Goal: Information Seeking & Learning: Learn about a topic

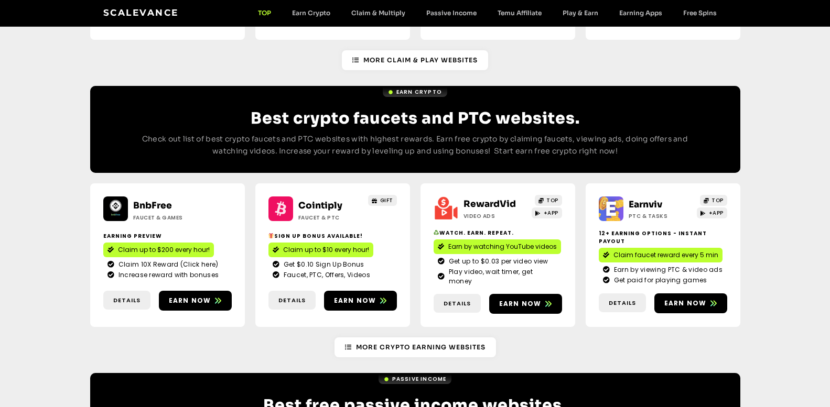
scroll to position [607, 0]
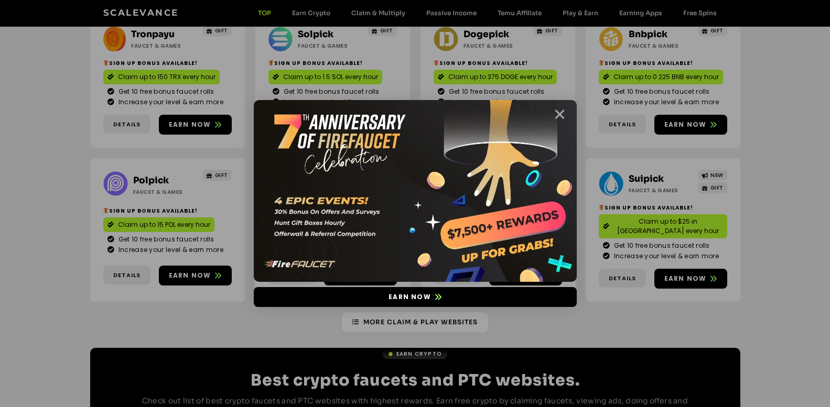
click at [557, 112] on icon "Close" at bounding box center [559, 114] width 13 height 13
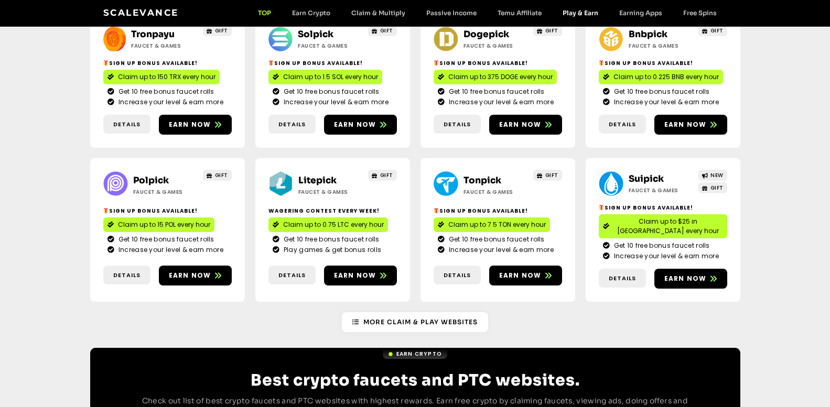
click at [576, 17] on link "Play & Earn" at bounding box center [580, 13] width 57 height 8
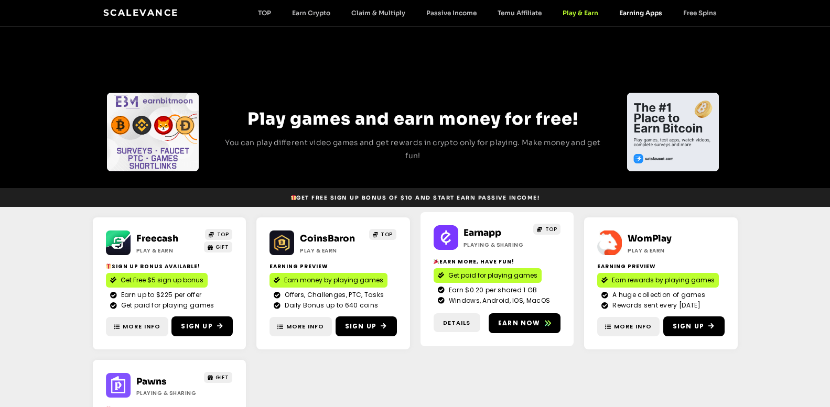
click at [644, 12] on link "Earning Apps" at bounding box center [641, 13] width 64 height 8
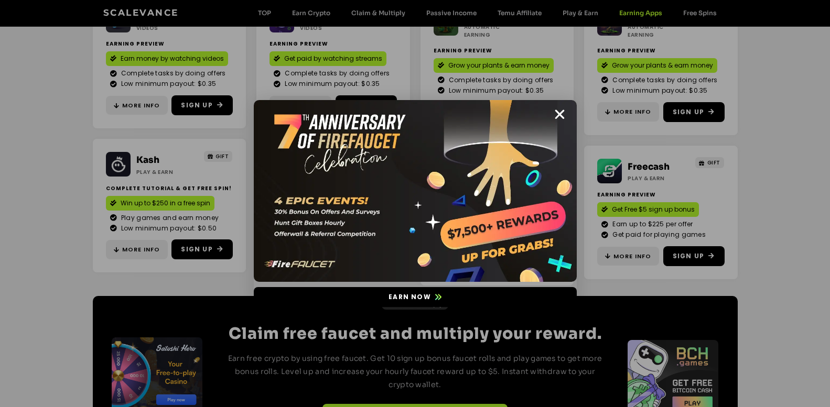
scroll to position [119, 0]
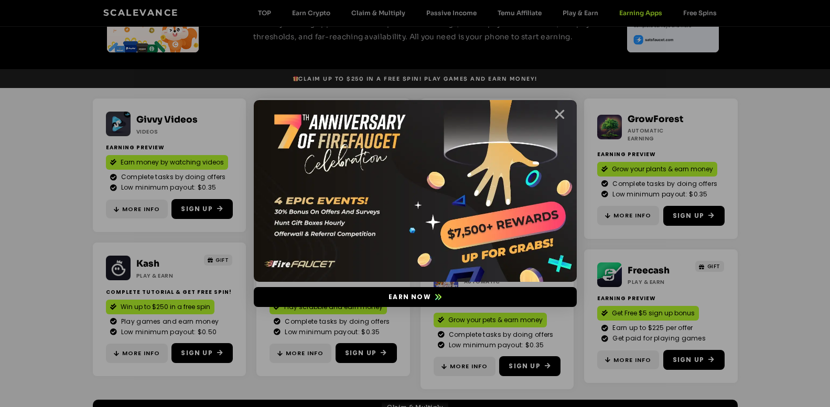
click at [563, 115] on icon "Close" at bounding box center [559, 114] width 13 height 13
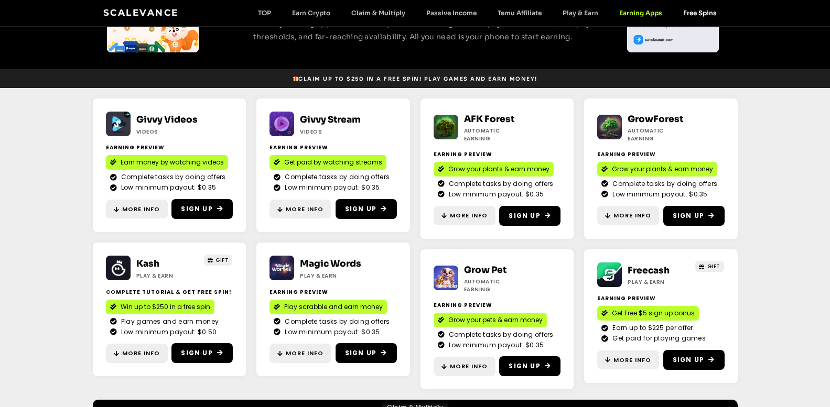
click at [697, 15] on link "Free Spins" at bounding box center [700, 13] width 55 height 8
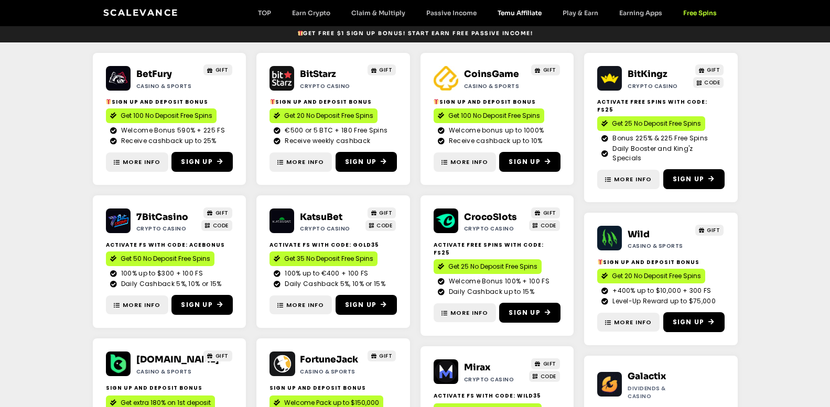
scroll to position [52, 0]
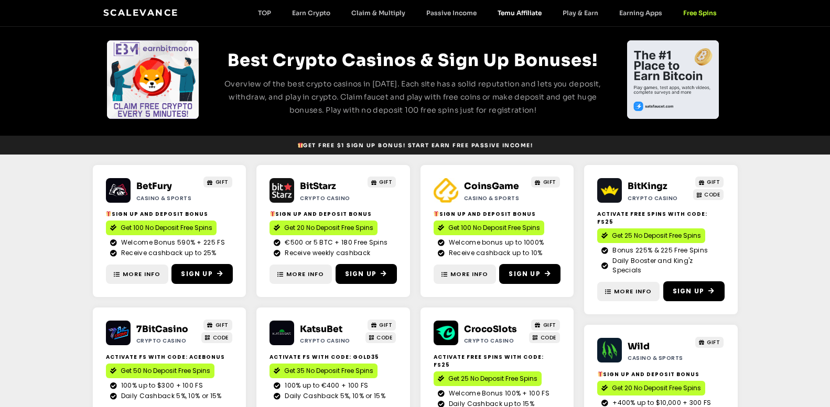
click at [524, 12] on link "Temu Affiliate" at bounding box center [519, 13] width 65 height 8
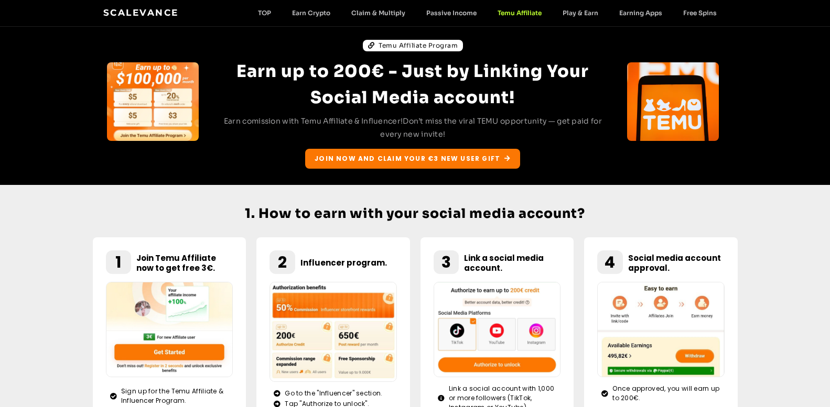
scroll to position [105, 0]
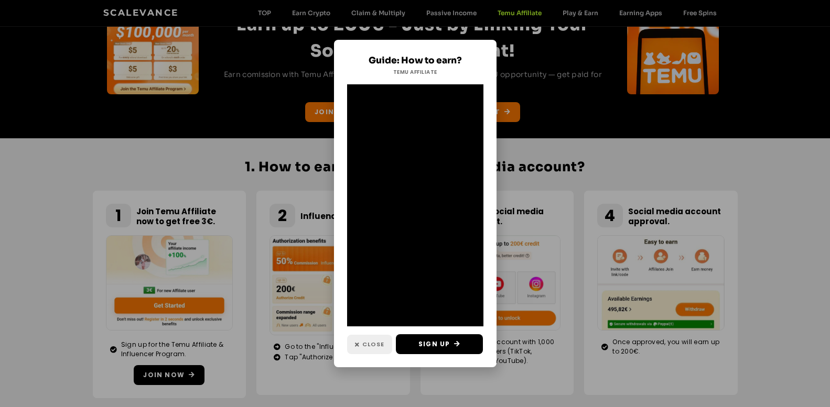
click at [365, 343] on span "Close" at bounding box center [373, 344] width 22 height 9
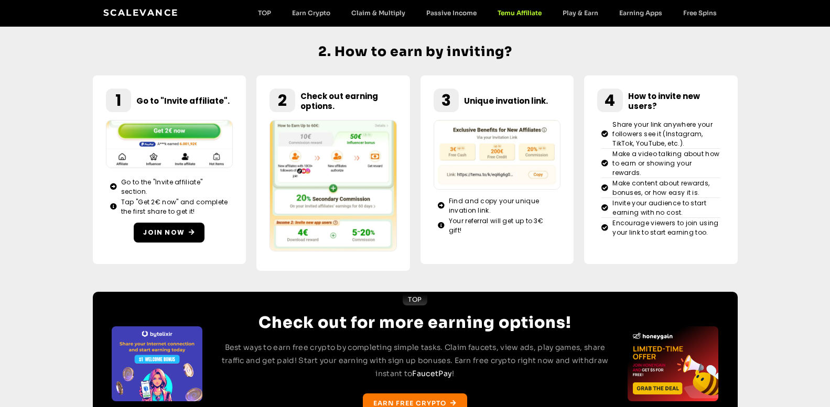
scroll to position [380, 0]
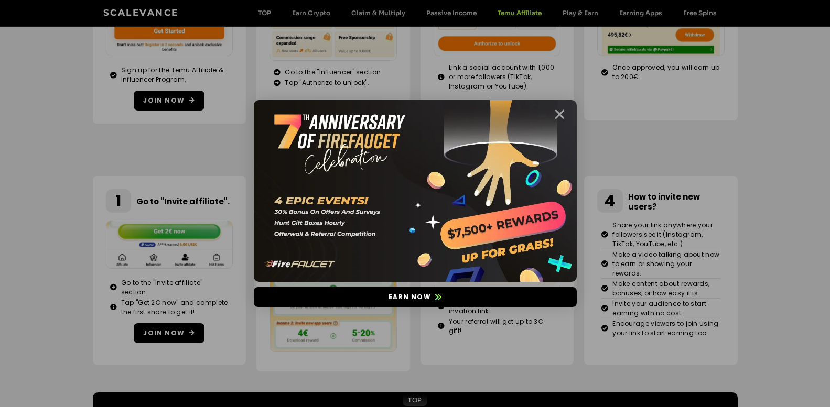
click at [562, 114] on icon "Close" at bounding box center [559, 114] width 13 height 13
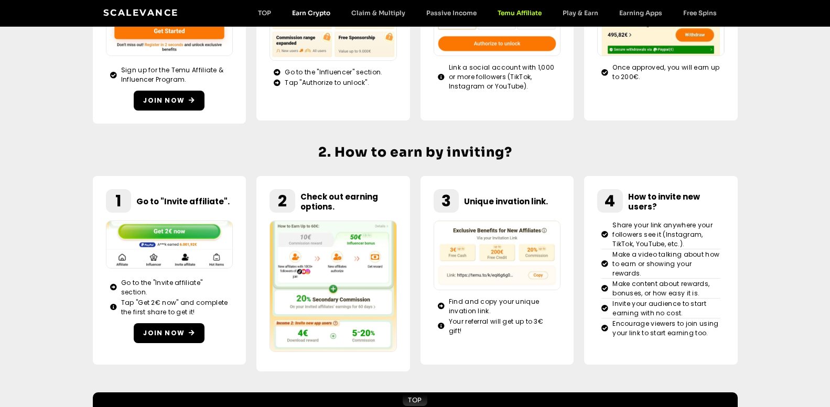
click at [323, 16] on link "Earn Crypto" at bounding box center [311, 13] width 59 height 8
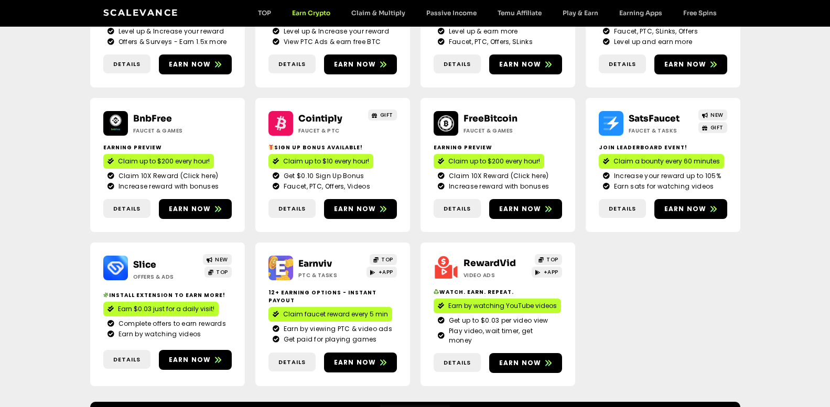
scroll to position [206, 0]
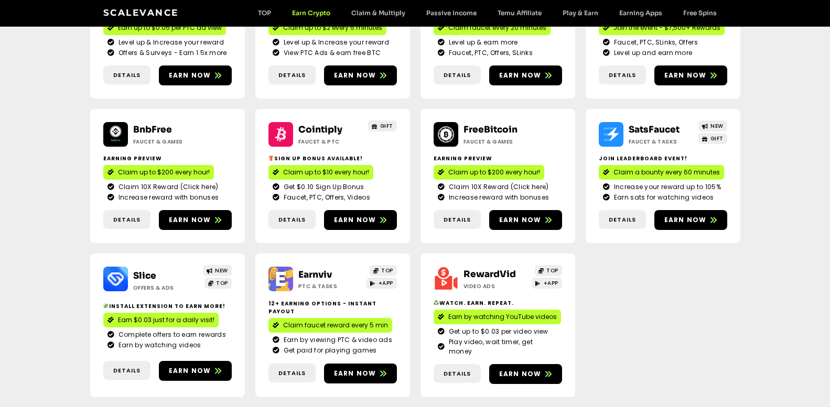
drag, startPoint x: 70, startPoint y: 137, endPoint x: 42, endPoint y: 121, distance: 32.2
click at [42, 121] on div "CoinPayU ptc & Tasks TOP $5000 Monthly Offer contest Earn up to $0.05 per PTC a…" at bounding box center [415, 183] width 830 height 459
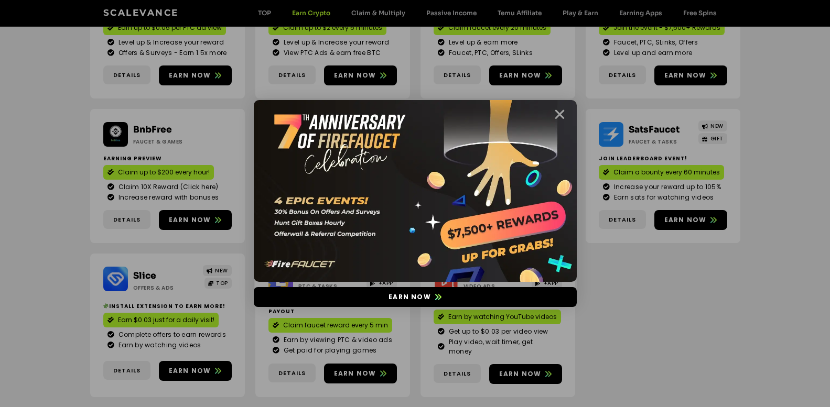
click at [562, 113] on icon "Close" at bounding box center [559, 114] width 13 height 13
